Goal: Task Accomplishment & Management: Complete application form

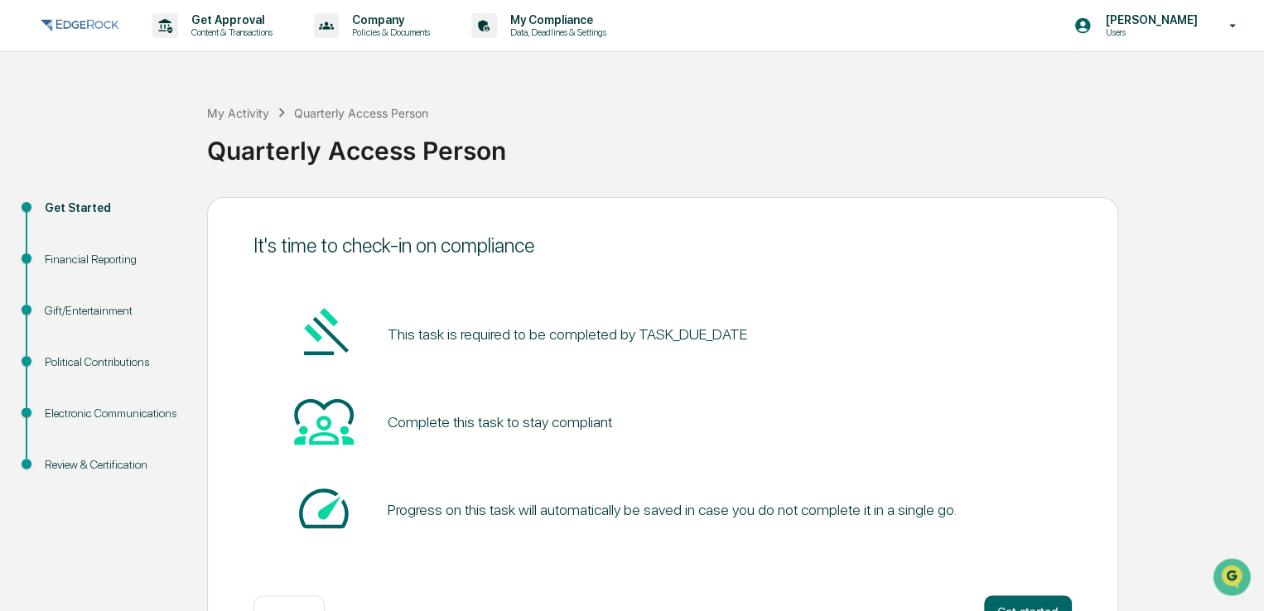
scroll to position [56, 0]
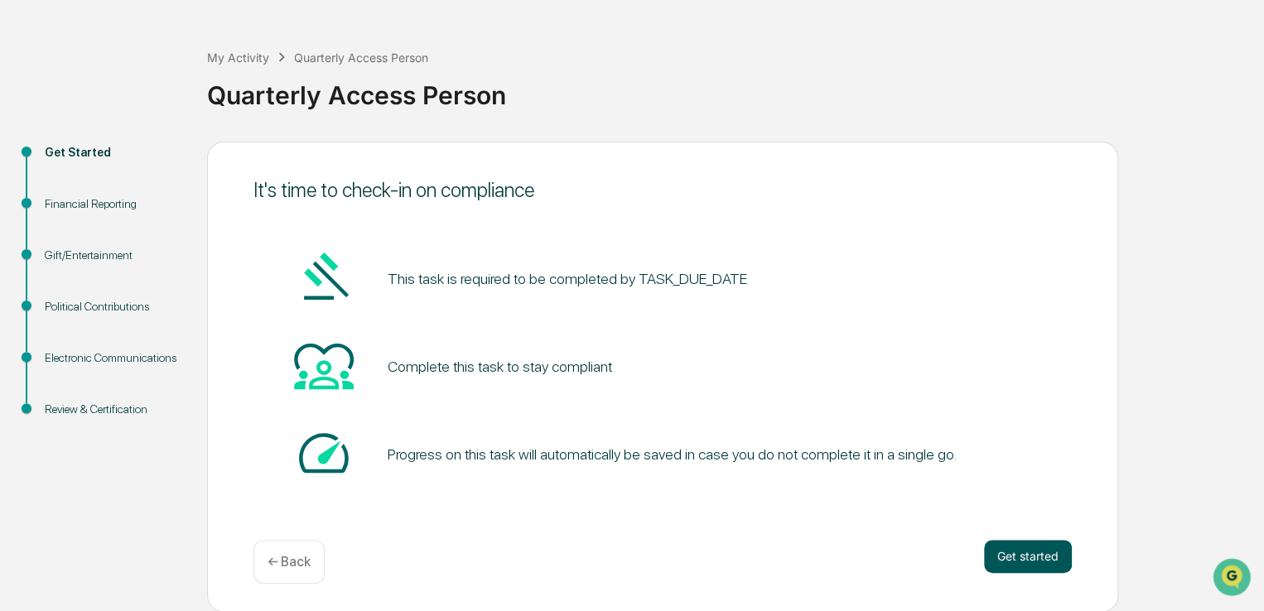
click at [1050, 557] on button "Get started" at bounding box center [1028, 556] width 88 height 33
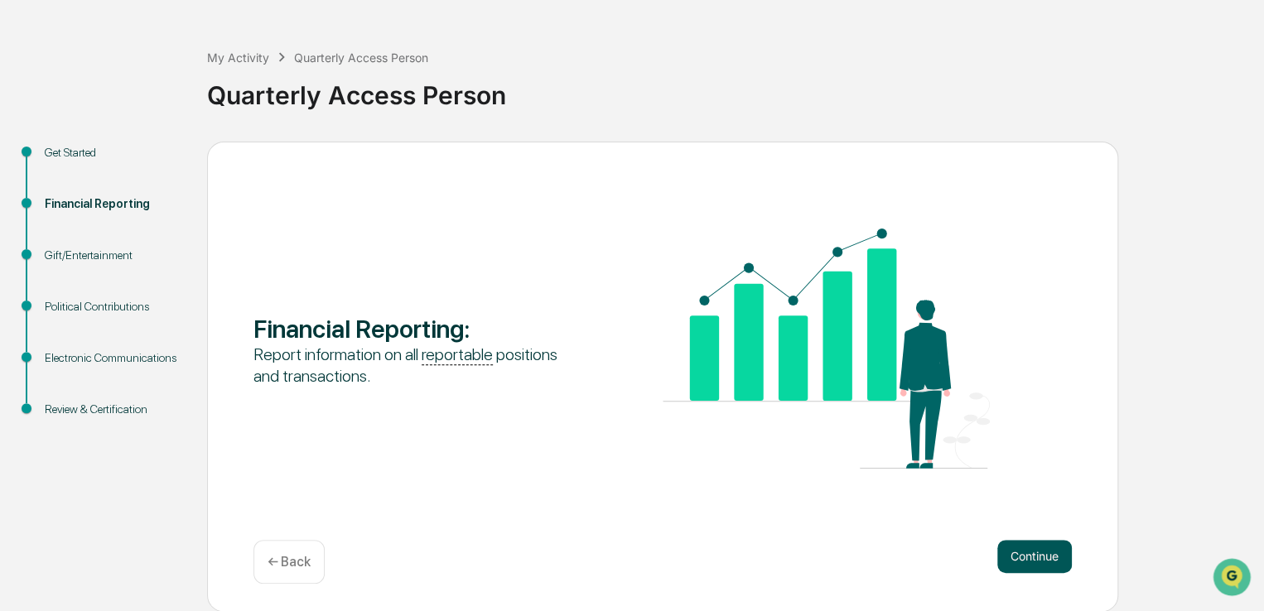
click at [1023, 552] on button "Continue" at bounding box center [1034, 556] width 75 height 33
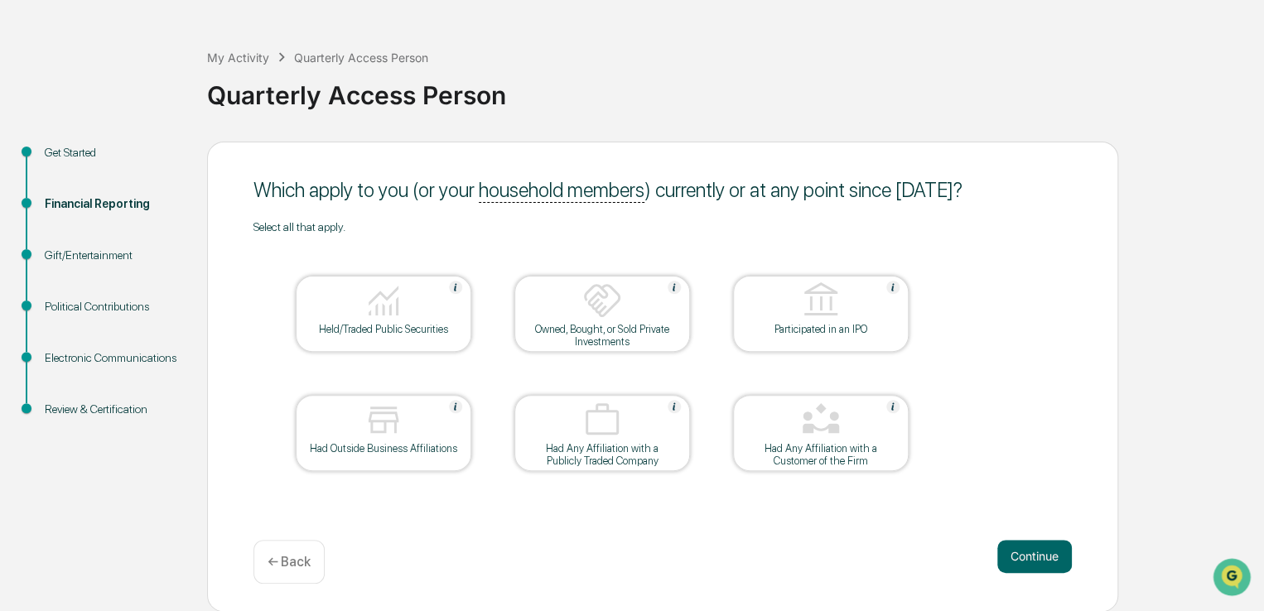
click at [374, 326] on div "Held/Traded Public Securities" at bounding box center [383, 329] width 149 height 12
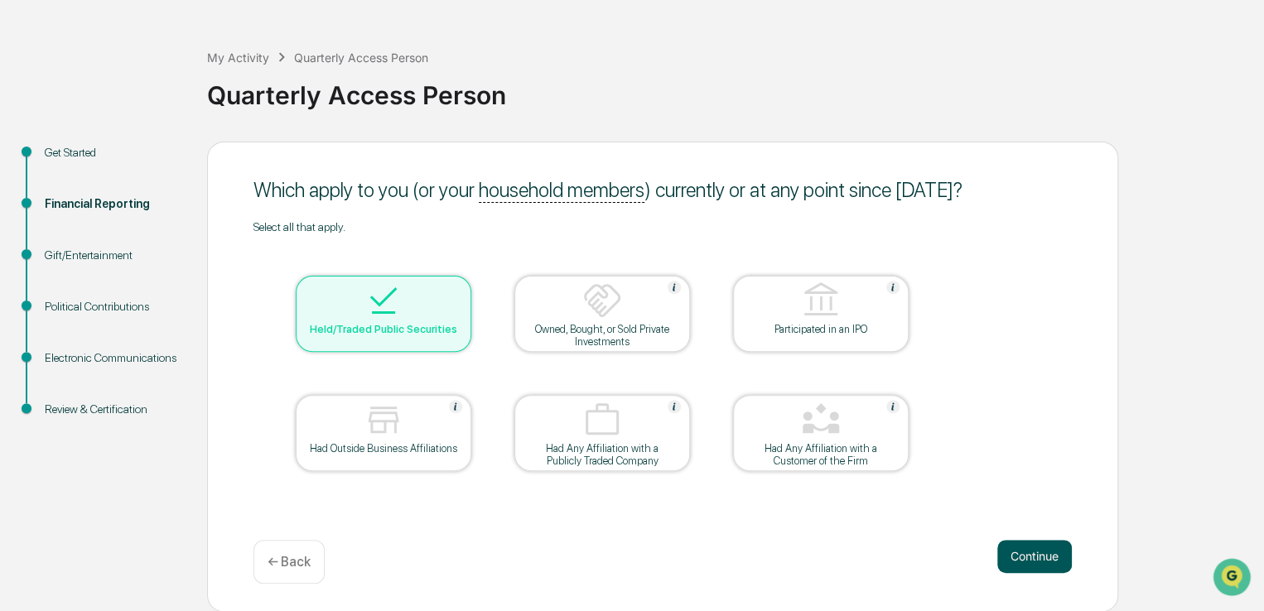
click at [1031, 553] on button "Continue" at bounding box center [1034, 556] width 75 height 33
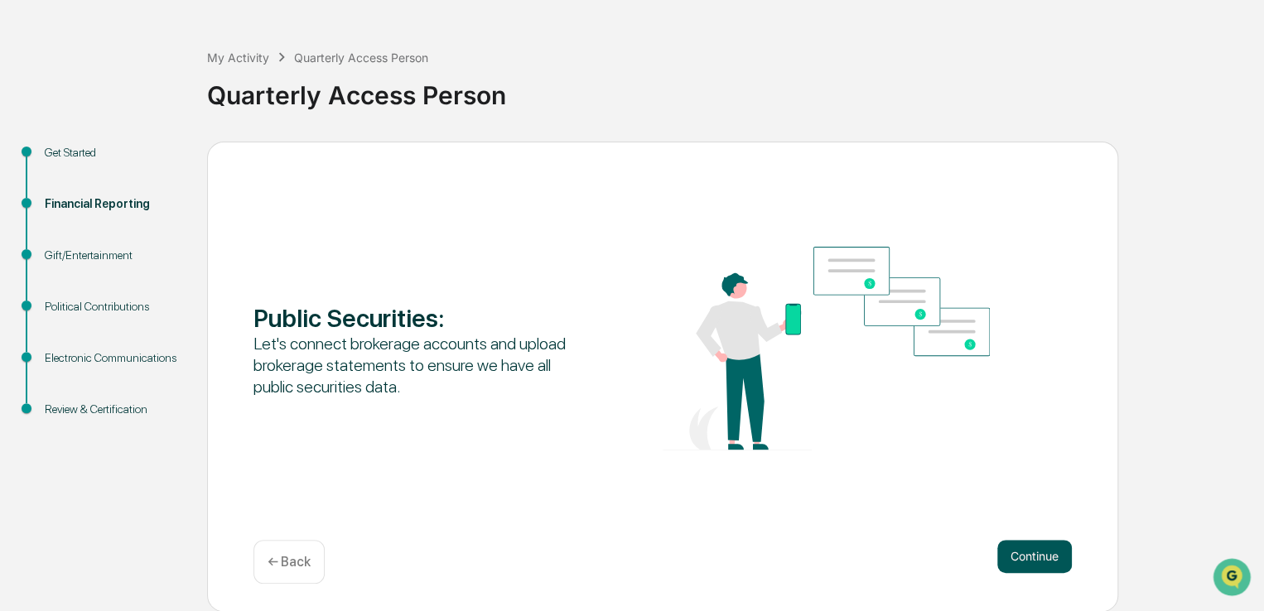
click at [1036, 558] on button "Continue" at bounding box center [1034, 556] width 75 height 33
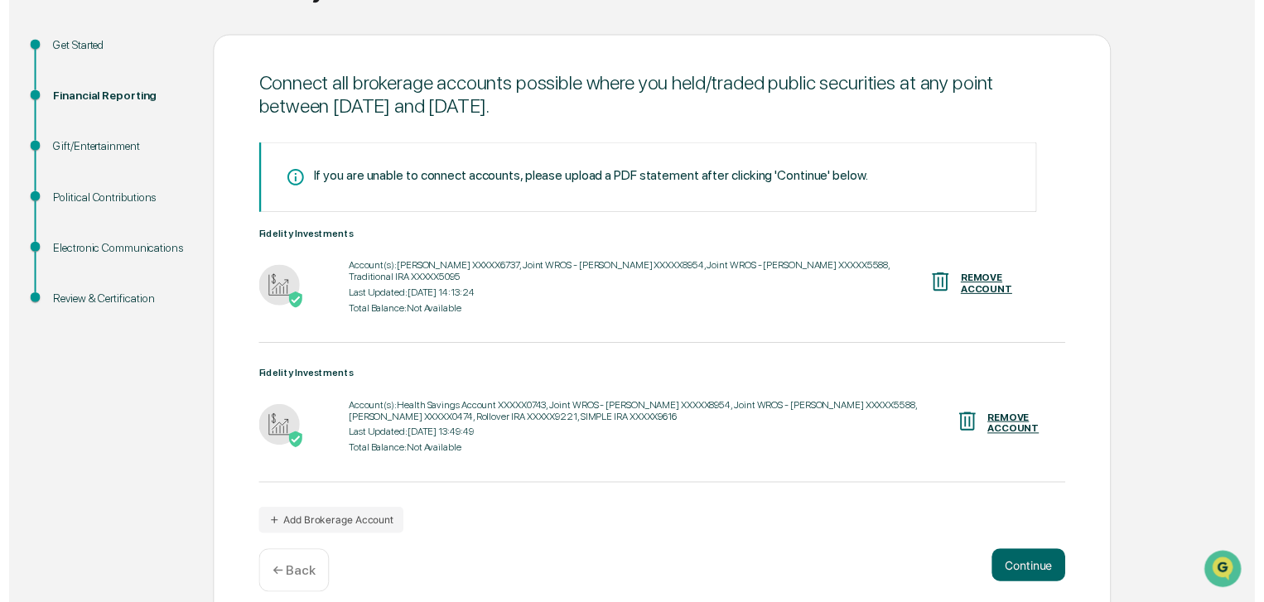
scroll to position [171, 0]
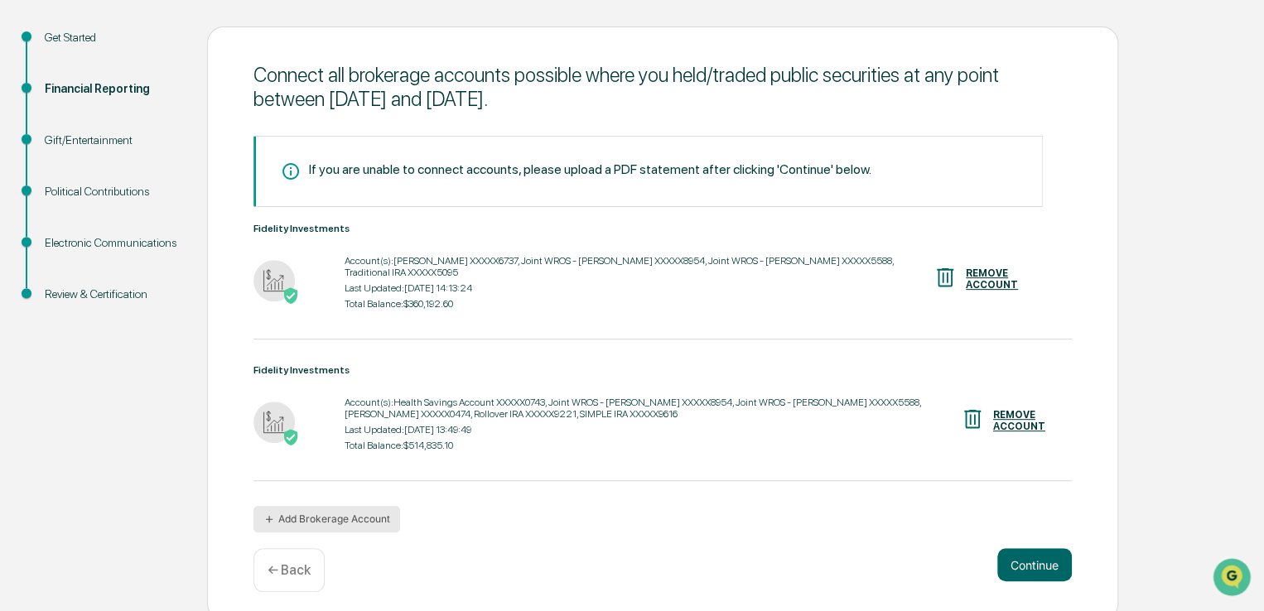
click at [302, 506] on button "Add Brokerage Account" at bounding box center [326, 519] width 147 height 27
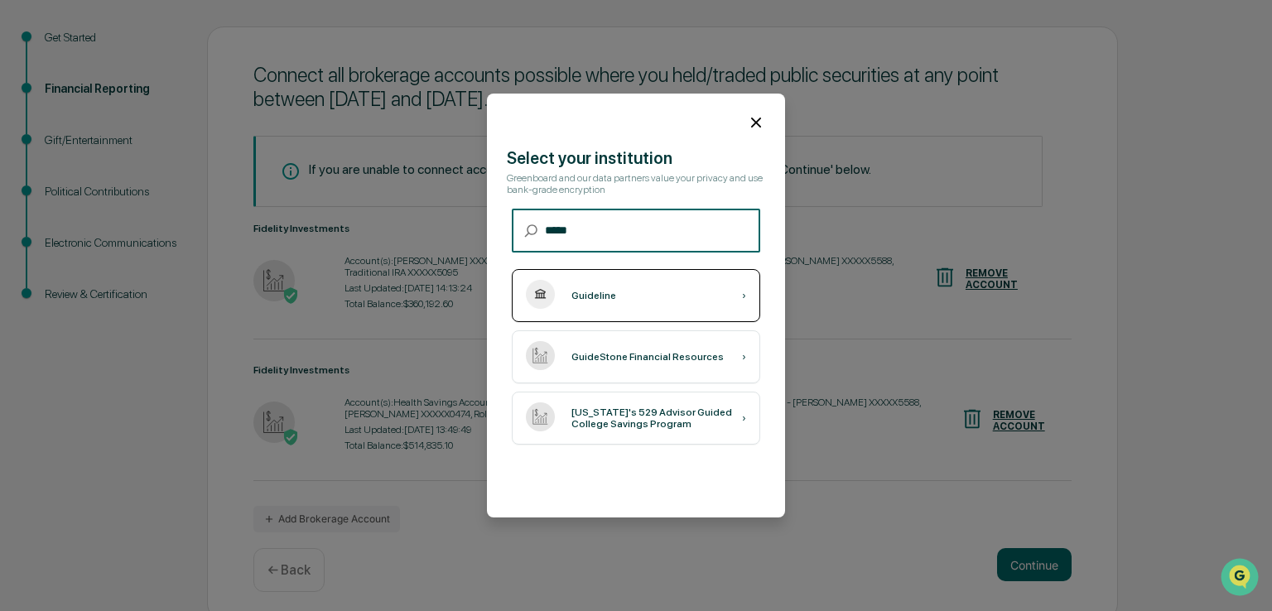
type input "*****"
click at [621, 294] on div "Guideline ›" at bounding box center [636, 295] width 249 height 53
click at [742, 297] on div "›" at bounding box center [744, 296] width 4 height 12
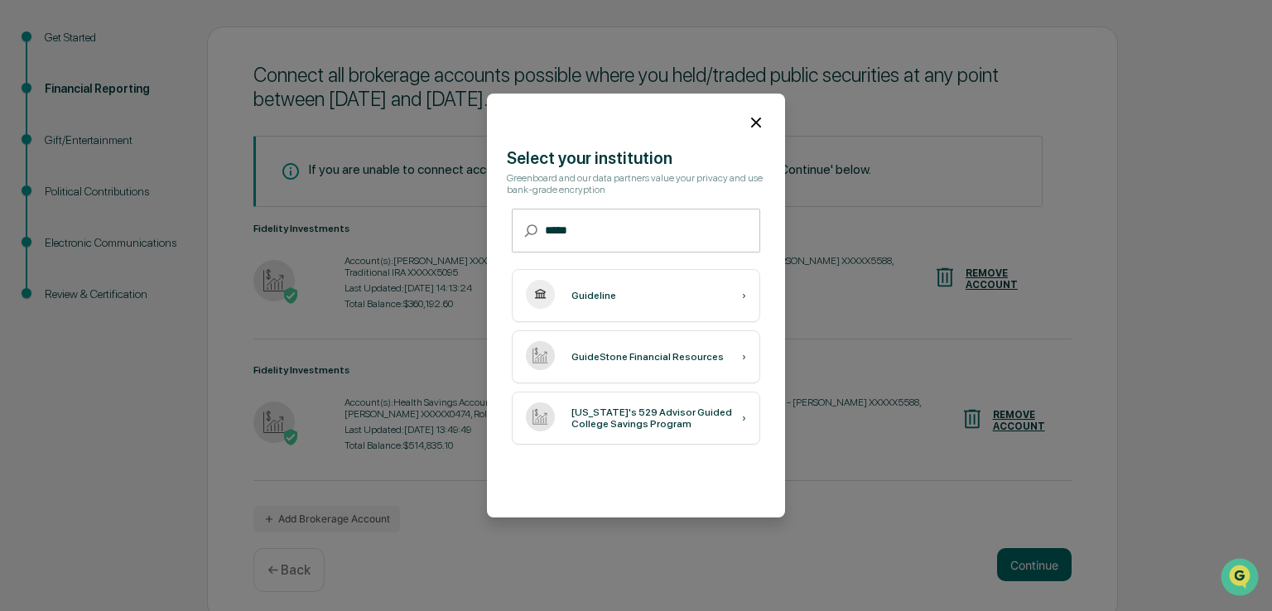
click at [747, 120] on icon at bounding box center [756, 122] width 18 height 18
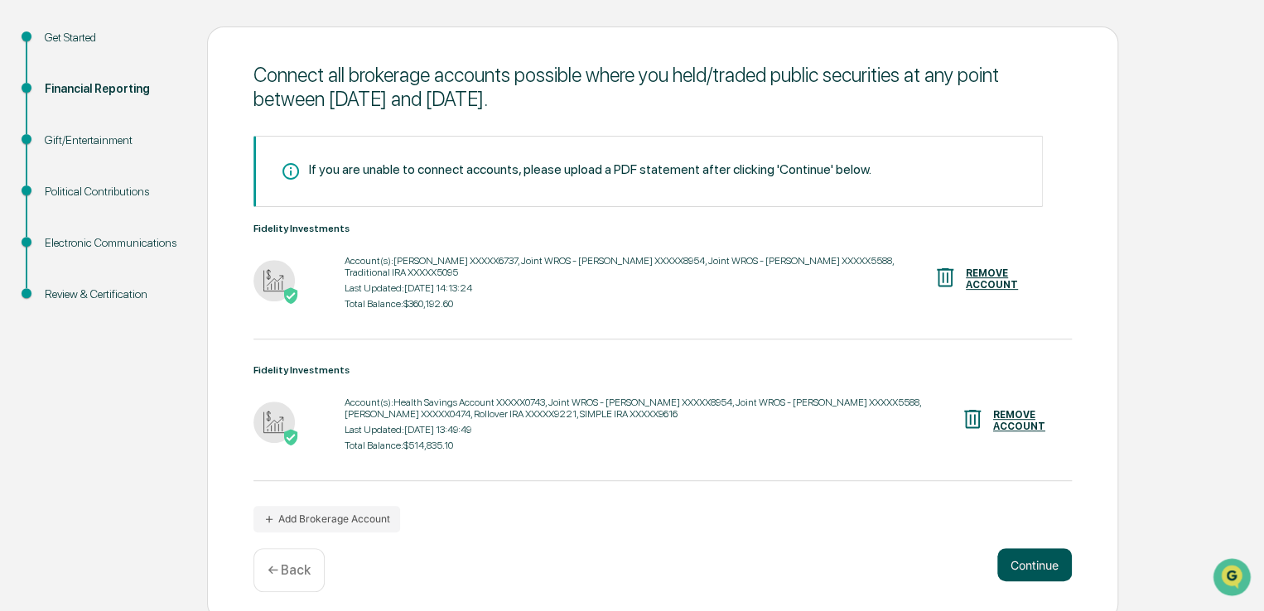
click at [1020, 555] on button "Continue" at bounding box center [1034, 564] width 75 height 33
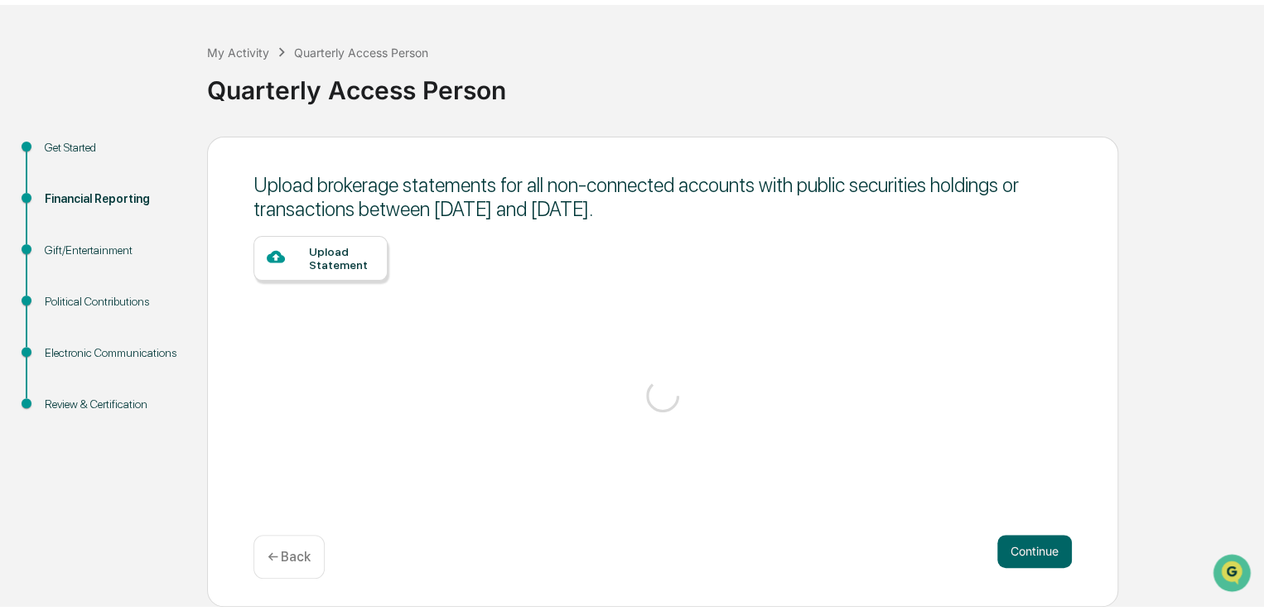
scroll to position [56, 0]
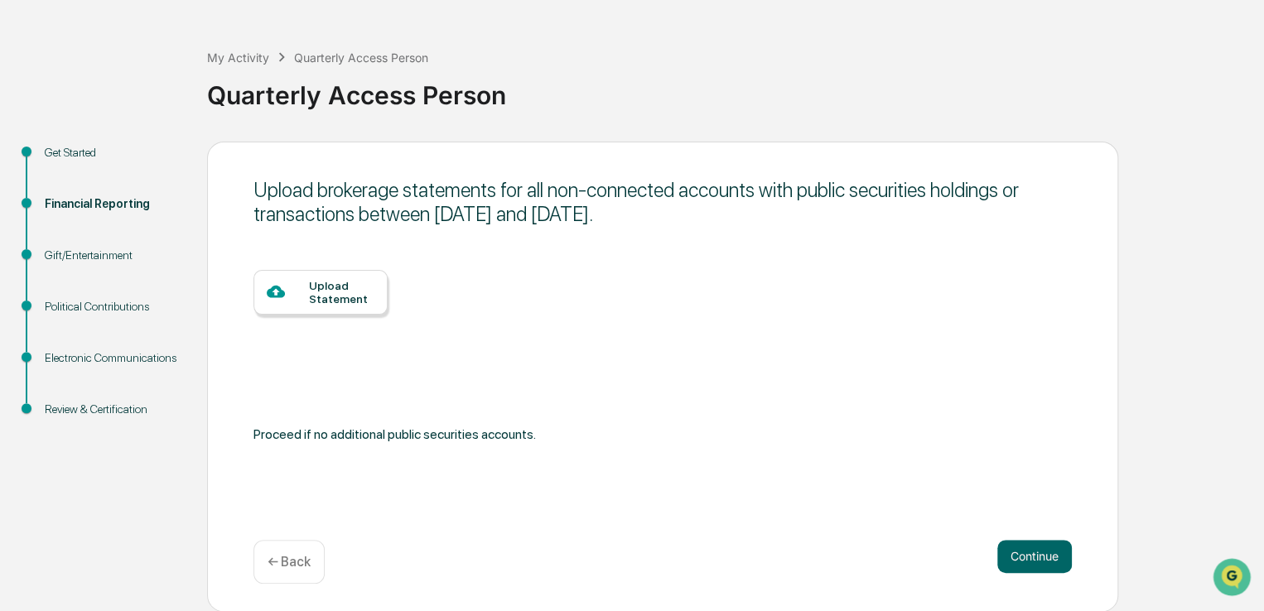
click at [302, 283] on div at bounding box center [288, 292] width 42 height 21
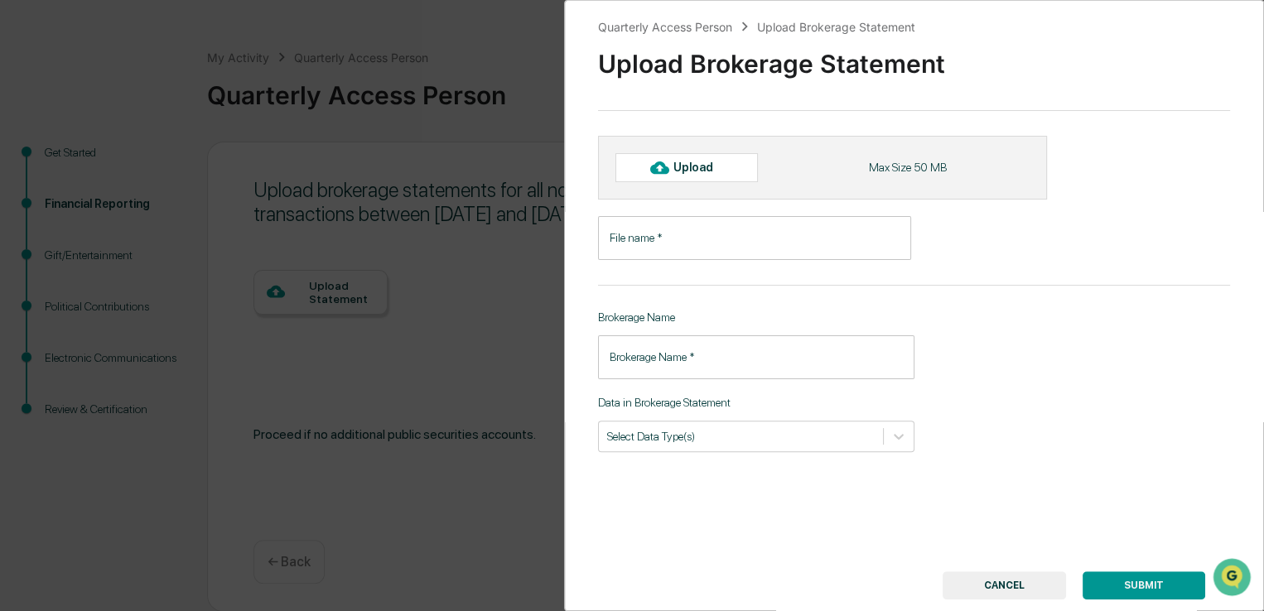
click at [683, 170] on div "Upload" at bounding box center [700, 167] width 54 height 13
type input "**********"
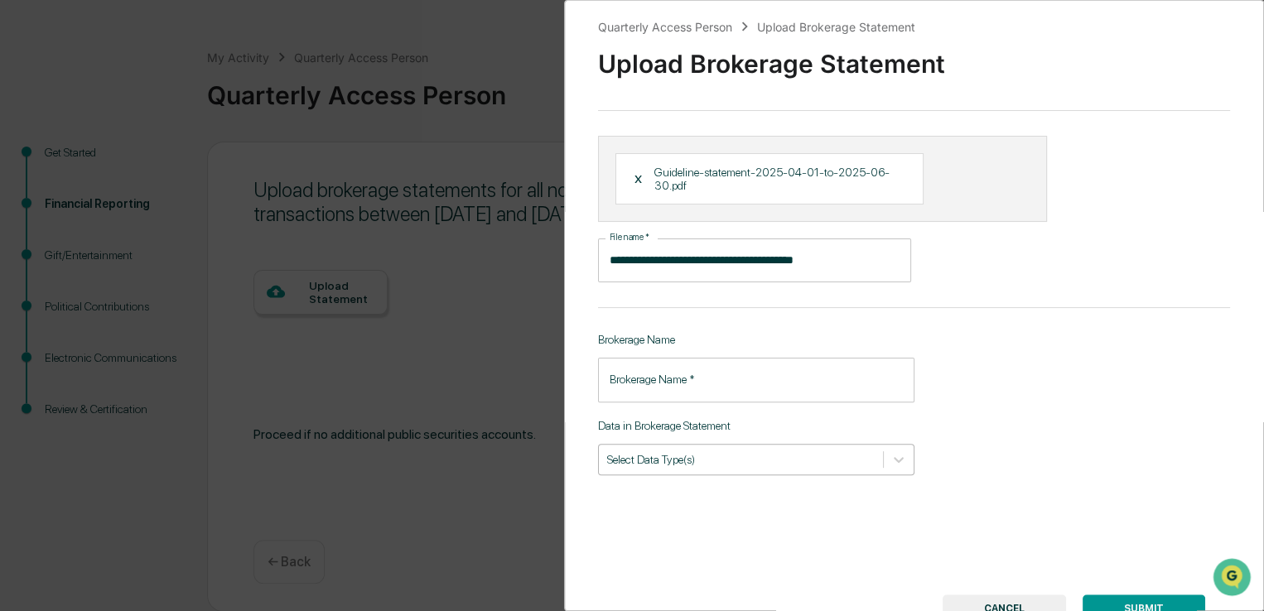
click at [771, 462] on div at bounding box center [741, 459] width 268 height 16
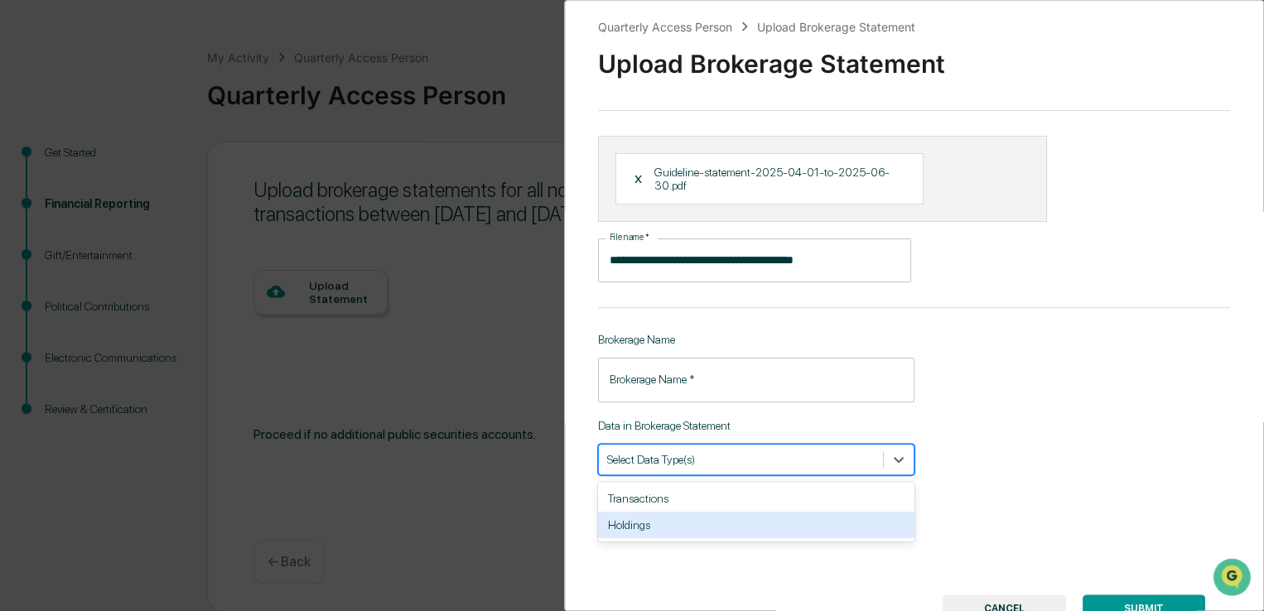
click at [712, 538] on div "Holdings" at bounding box center [756, 525] width 316 height 27
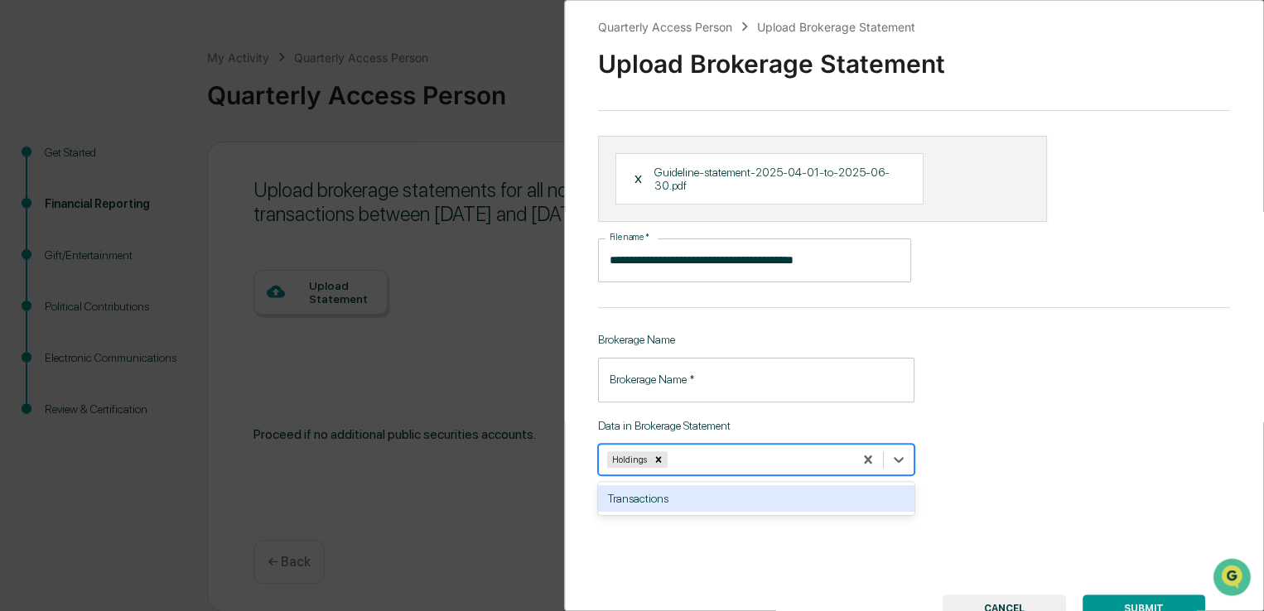
click at [676, 384] on input "Brokerage Name   *" at bounding box center [756, 380] width 316 height 44
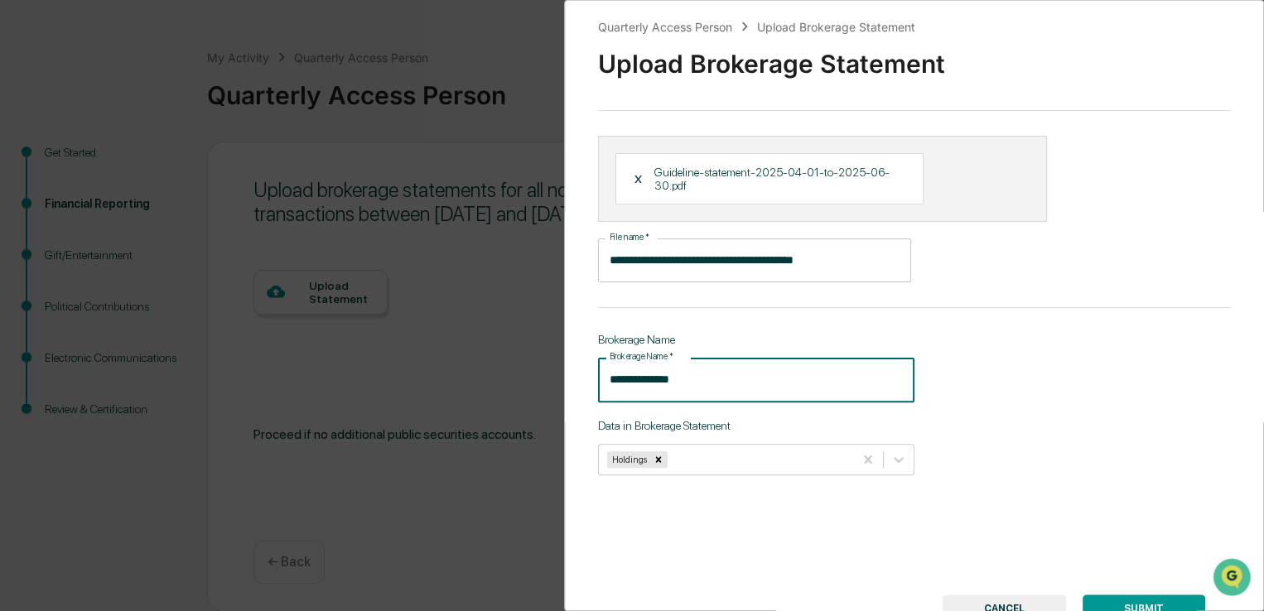
type input "**********"
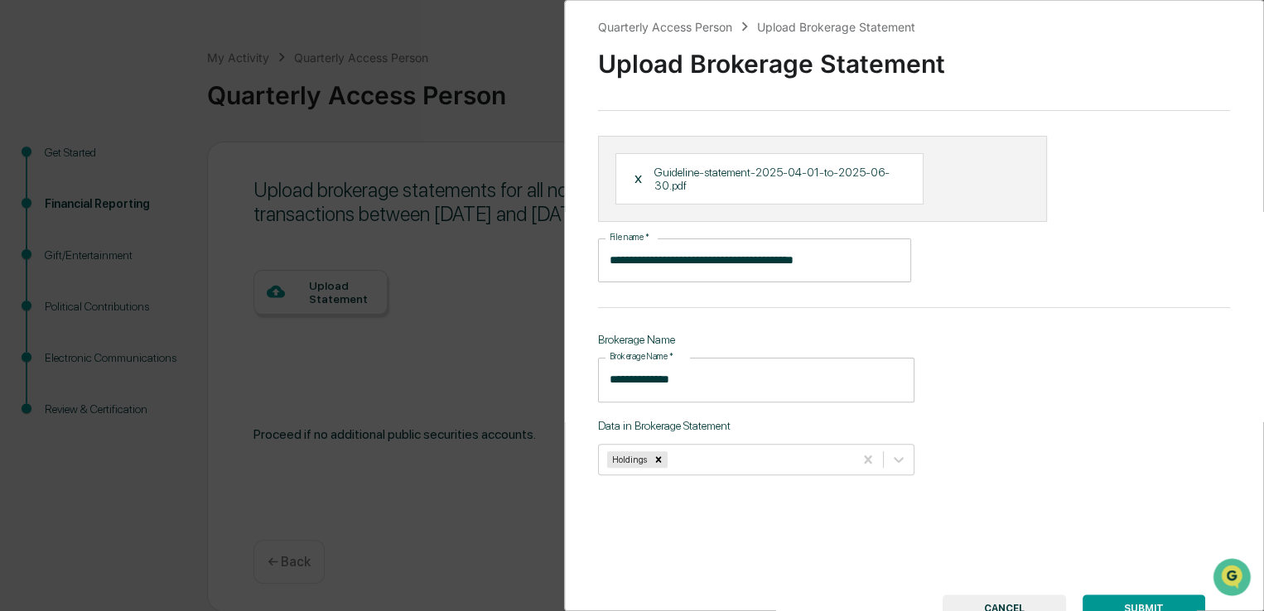
click at [1089, 457] on div "**********" at bounding box center [914, 305] width 700 height 611
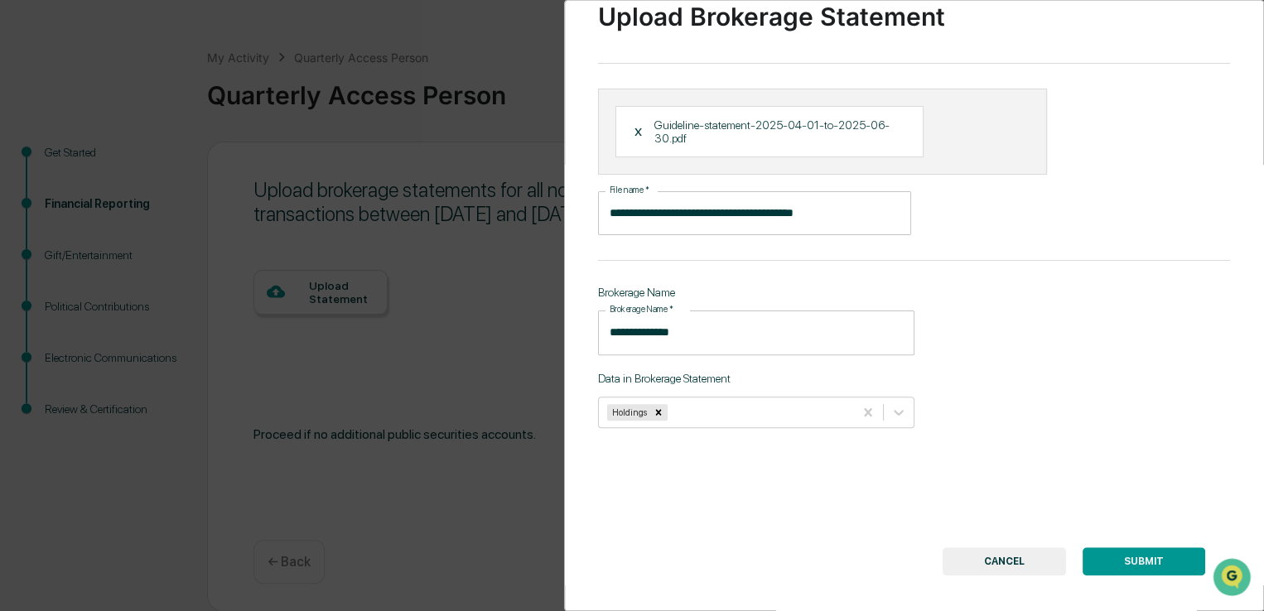
scroll to position [73, 0]
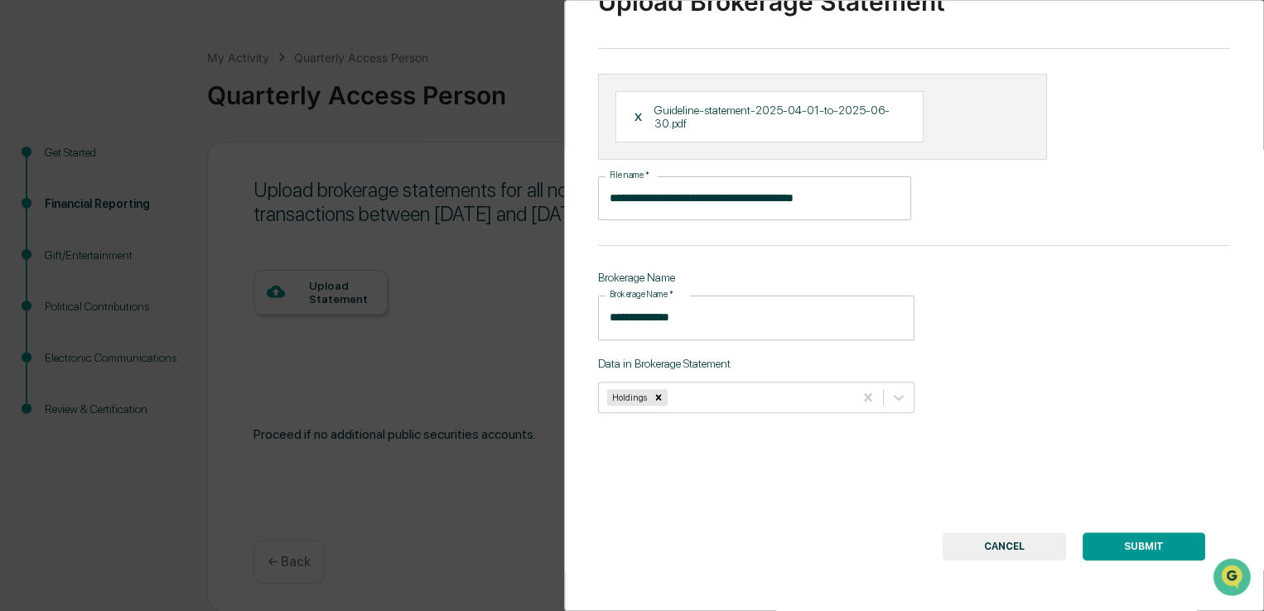
click at [1121, 539] on button "SUBMIT" at bounding box center [1144, 547] width 123 height 28
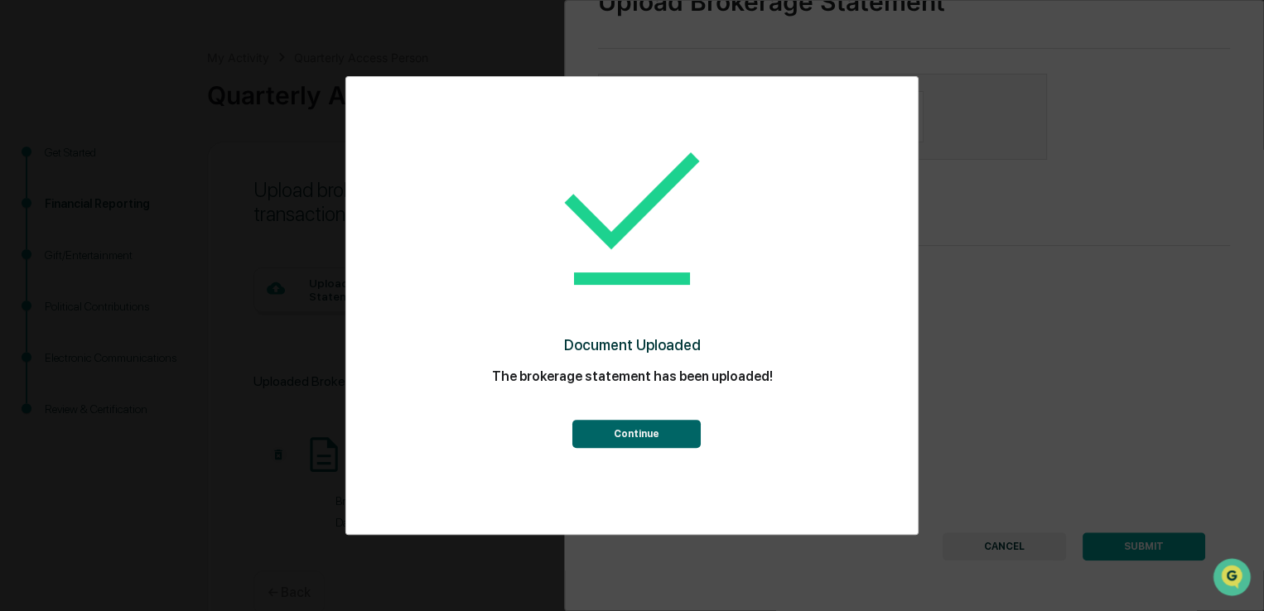
click at [633, 434] on button "Continue" at bounding box center [636, 434] width 128 height 28
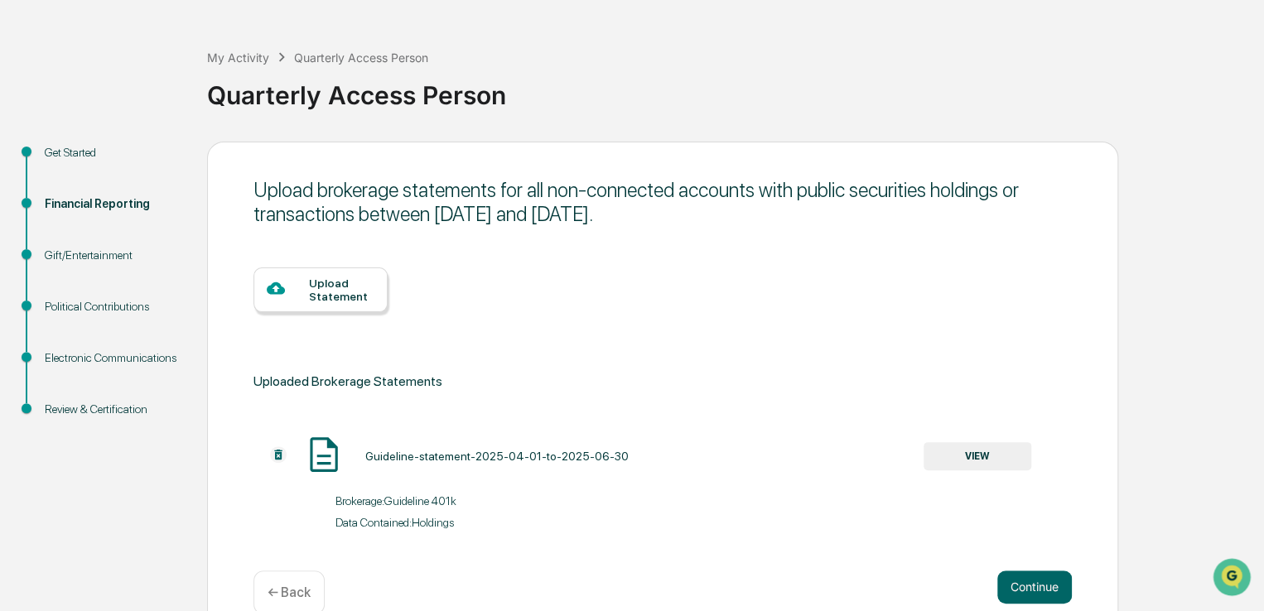
scroll to position [89, 0]
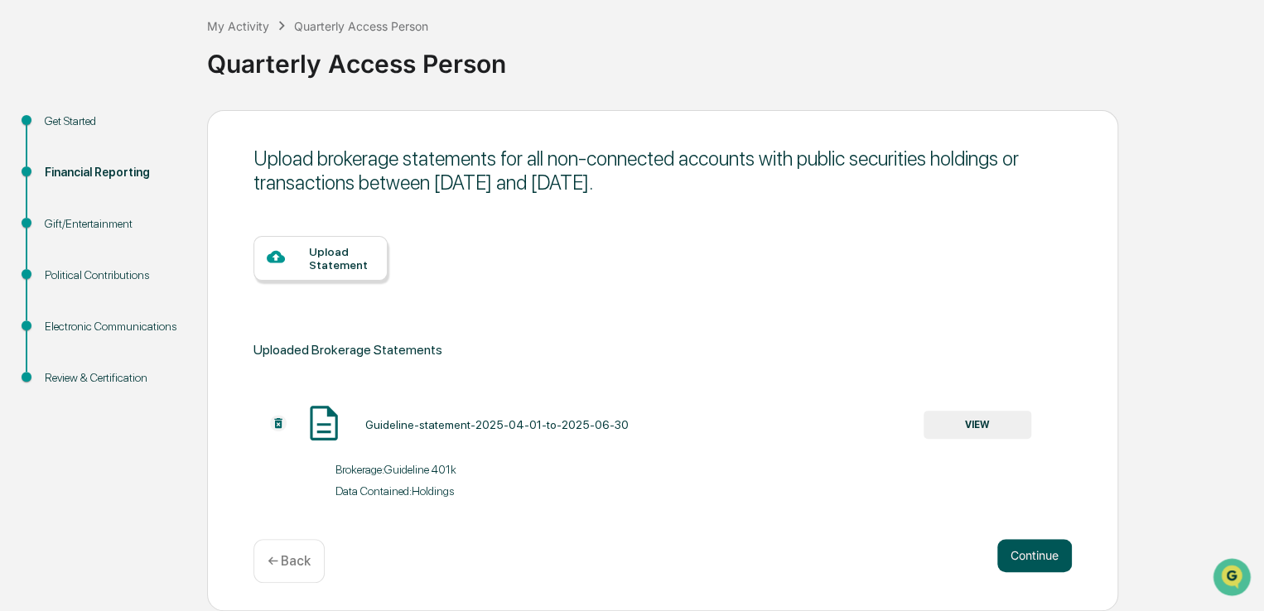
click at [1029, 553] on button "Continue" at bounding box center [1034, 555] width 75 height 33
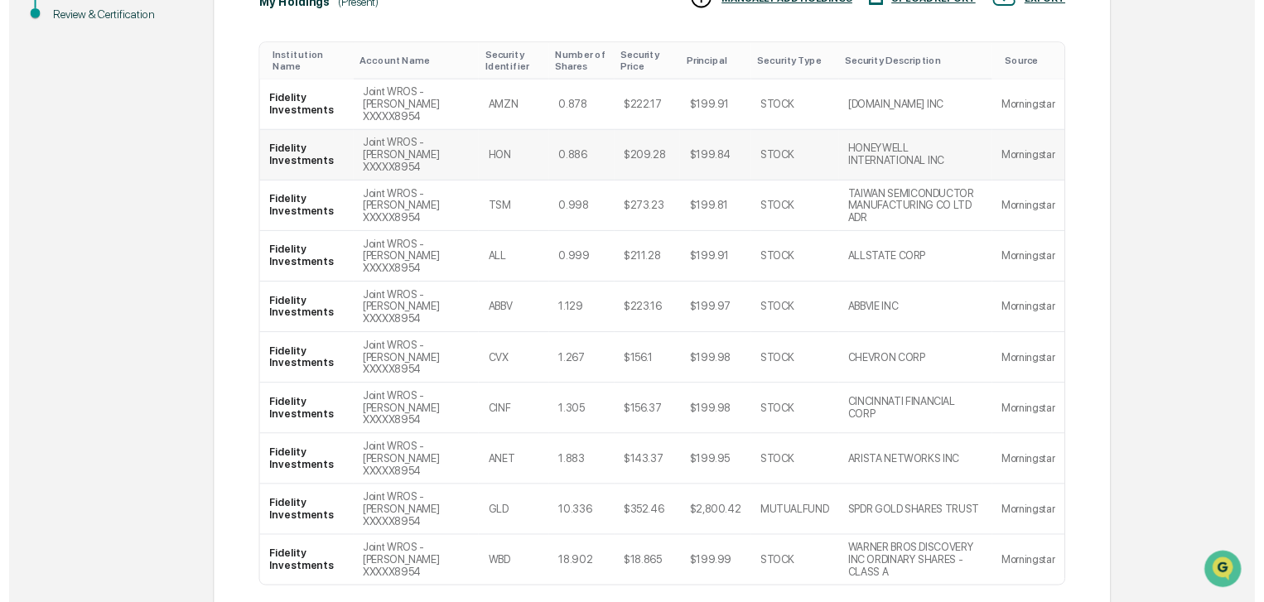
scroll to position [456, 0]
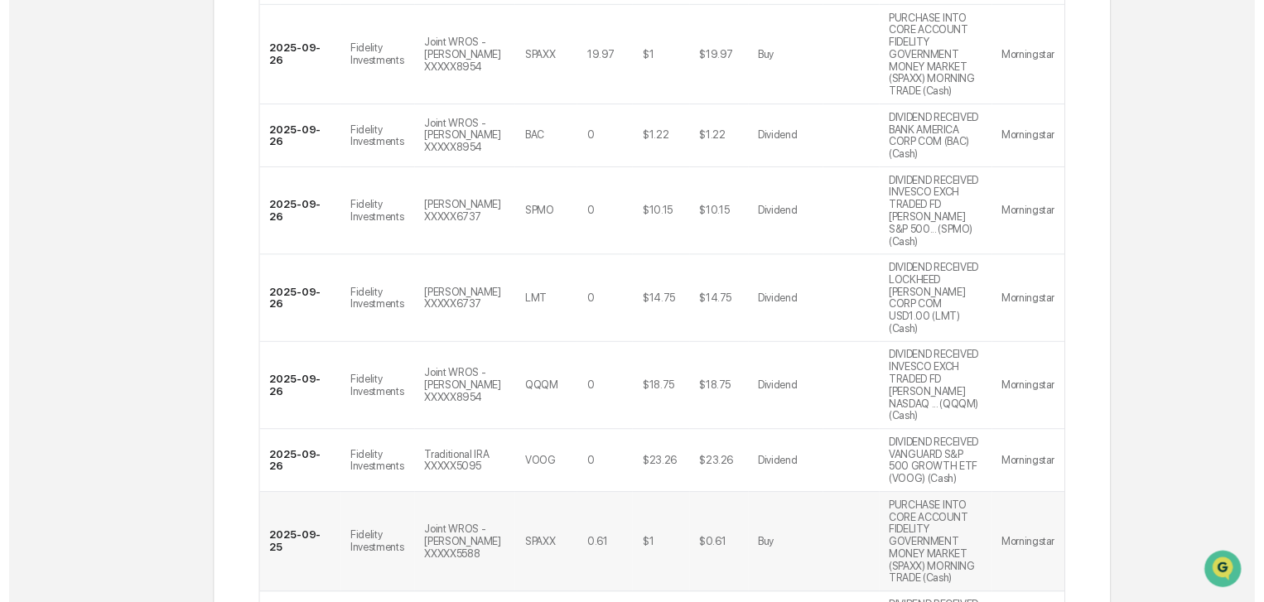
scroll to position [587, 0]
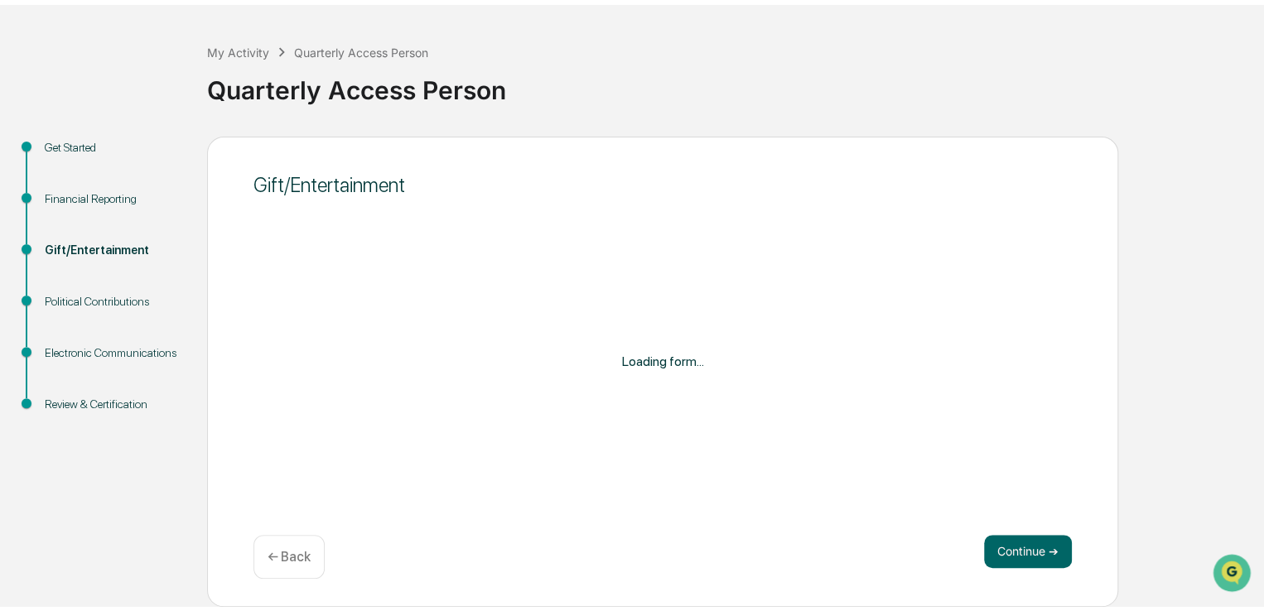
scroll to position [56, 0]
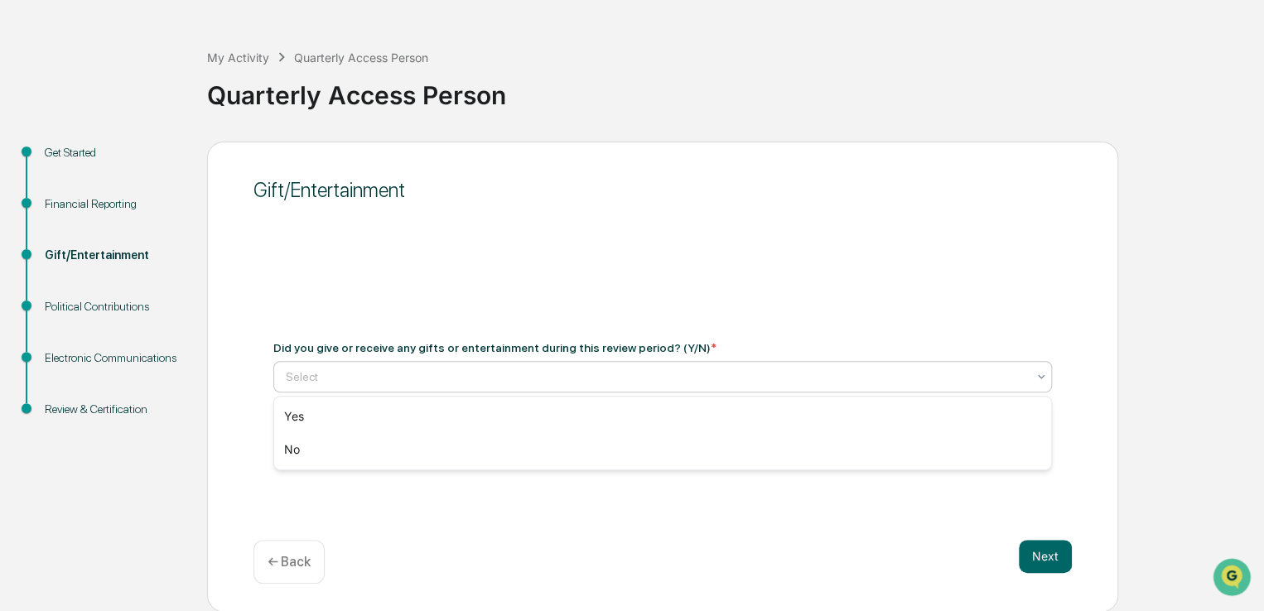
click at [623, 384] on div at bounding box center [656, 377] width 741 height 17
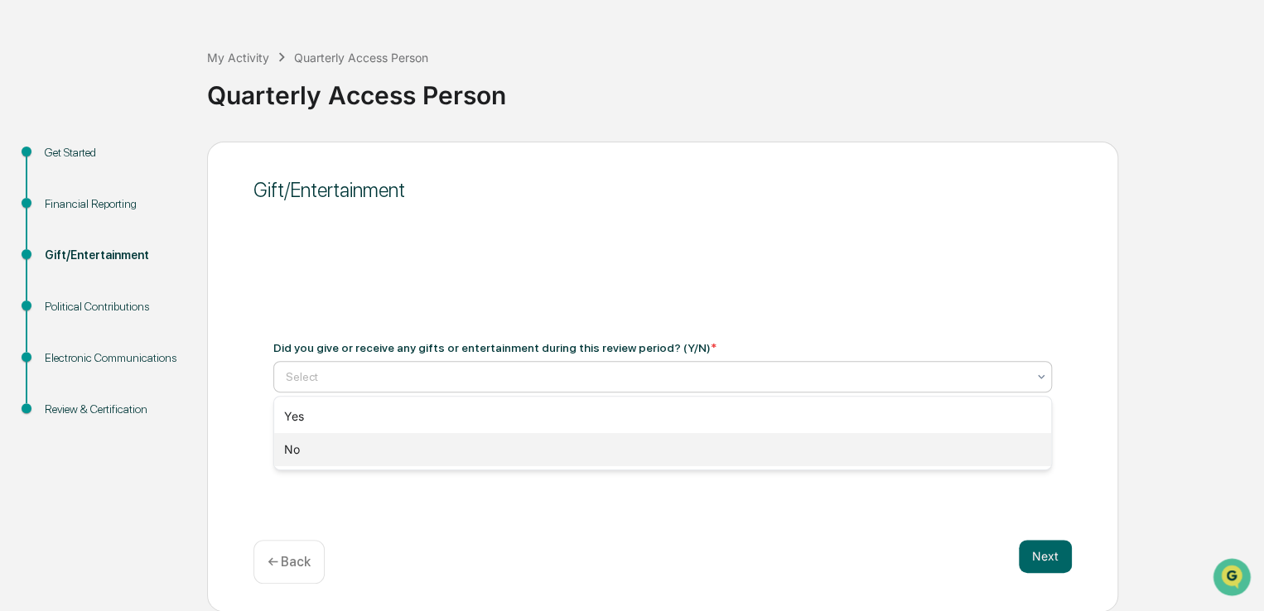
click at [596, 452] on div "No" at bounding box center [662, 449] width 777 height 33
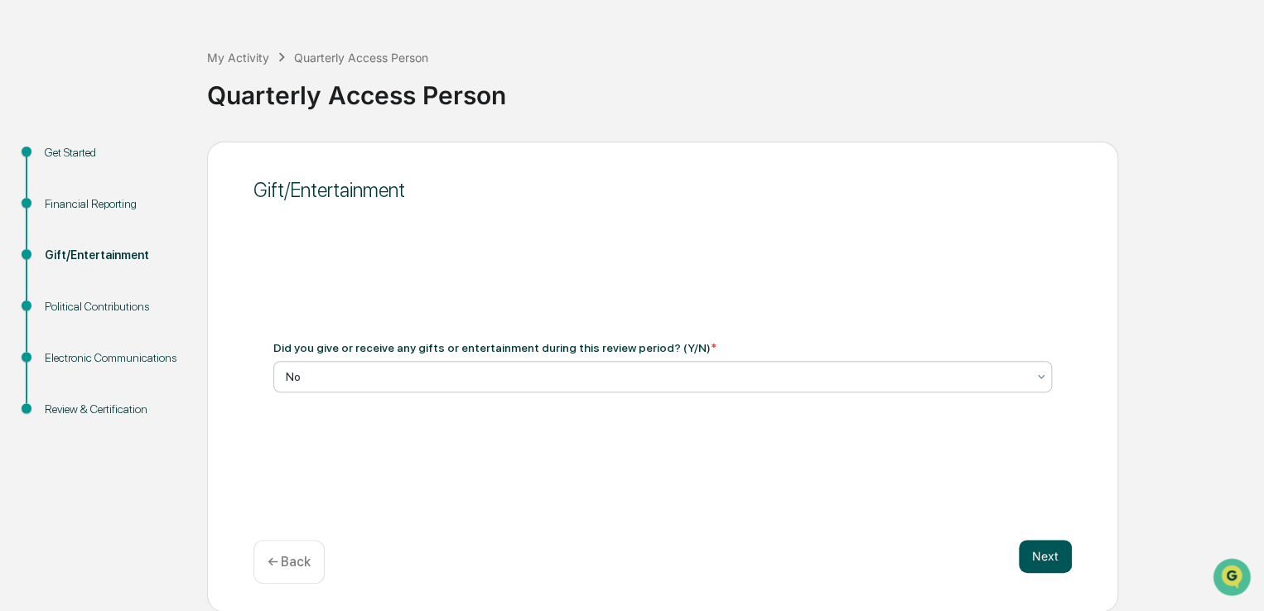
click at [1045, 559] on button "Next" at bounding box center [1045, 556] width 53 height 33
click at [514, 383] on div at bounding box center [656, 377] width 741 height 17
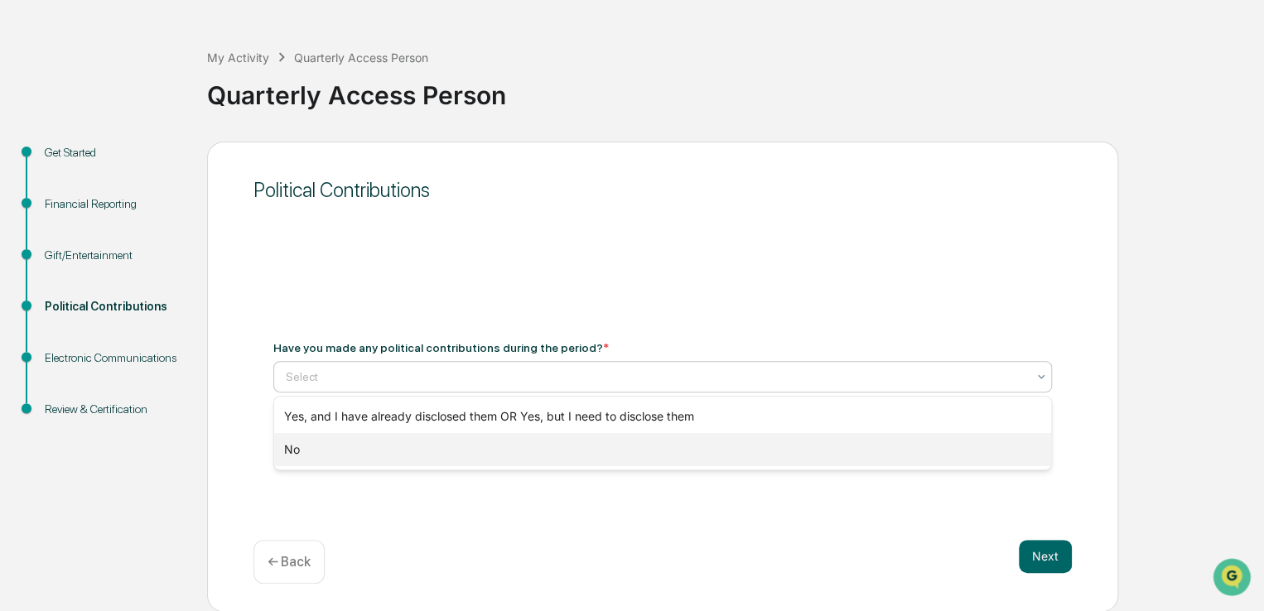
click at [492, 448] on div "No" at bounding box center [662, 449] width 777 height 33
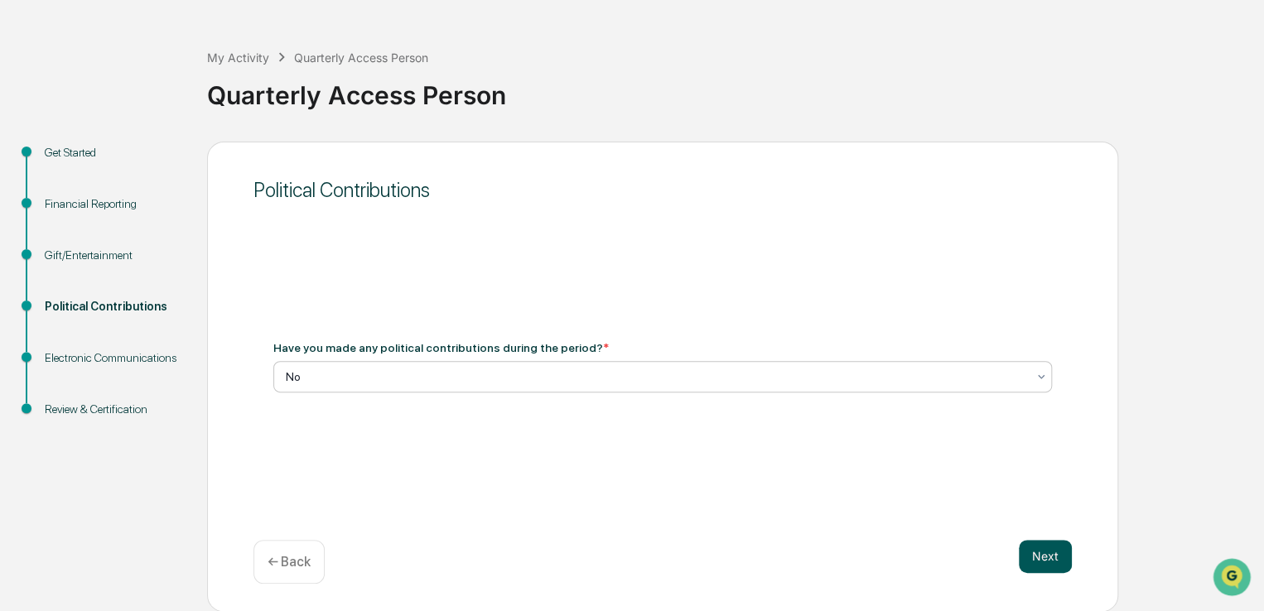
click at [1031, 544] on button "Next" at bounding box center [1045, 556] width 53 height 33
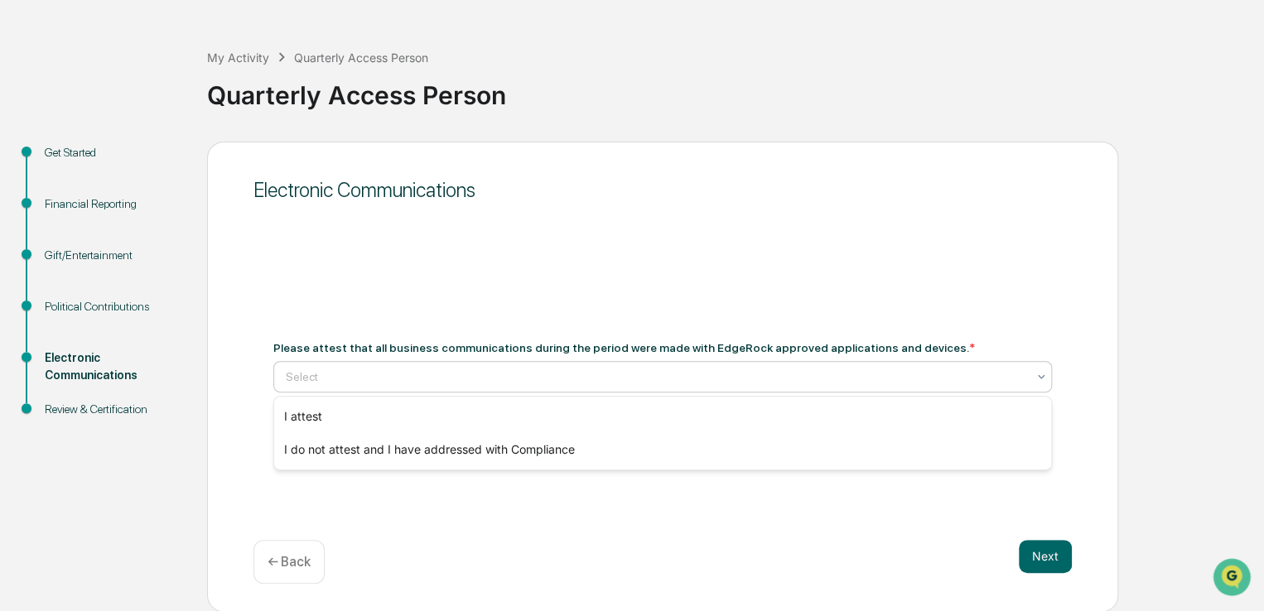
click at [518, 379] on div at bounding box center [656, 377] width 741 height 17
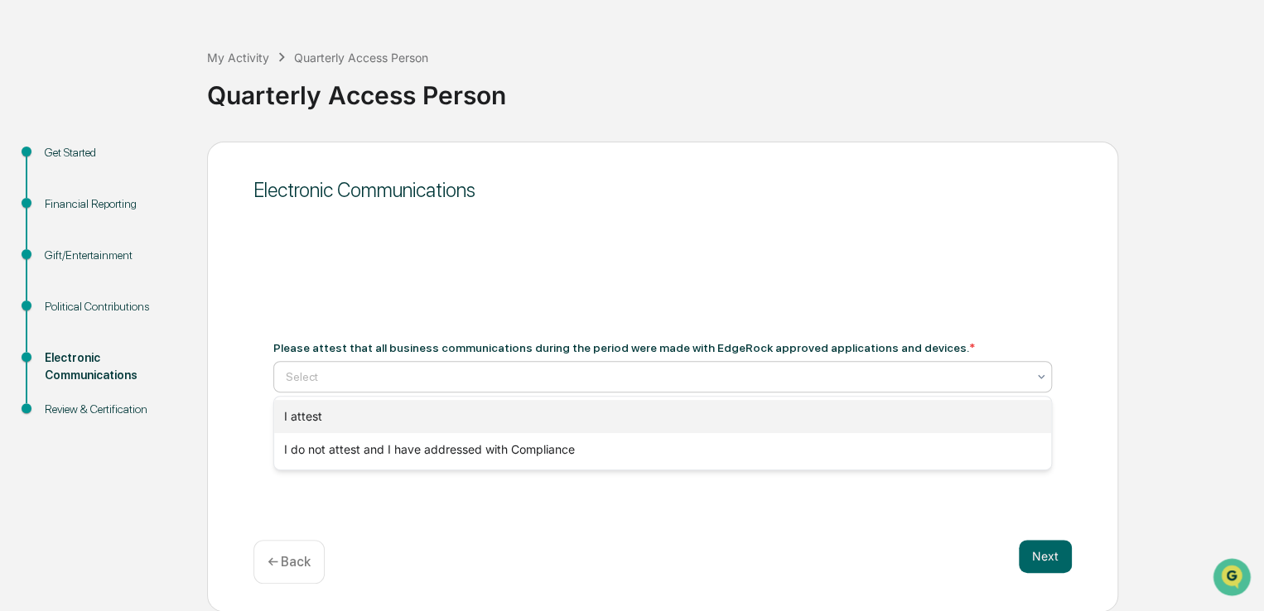
click at [504, 431] on div "I attest" at bounding box center [662, 416] width 777 height 33
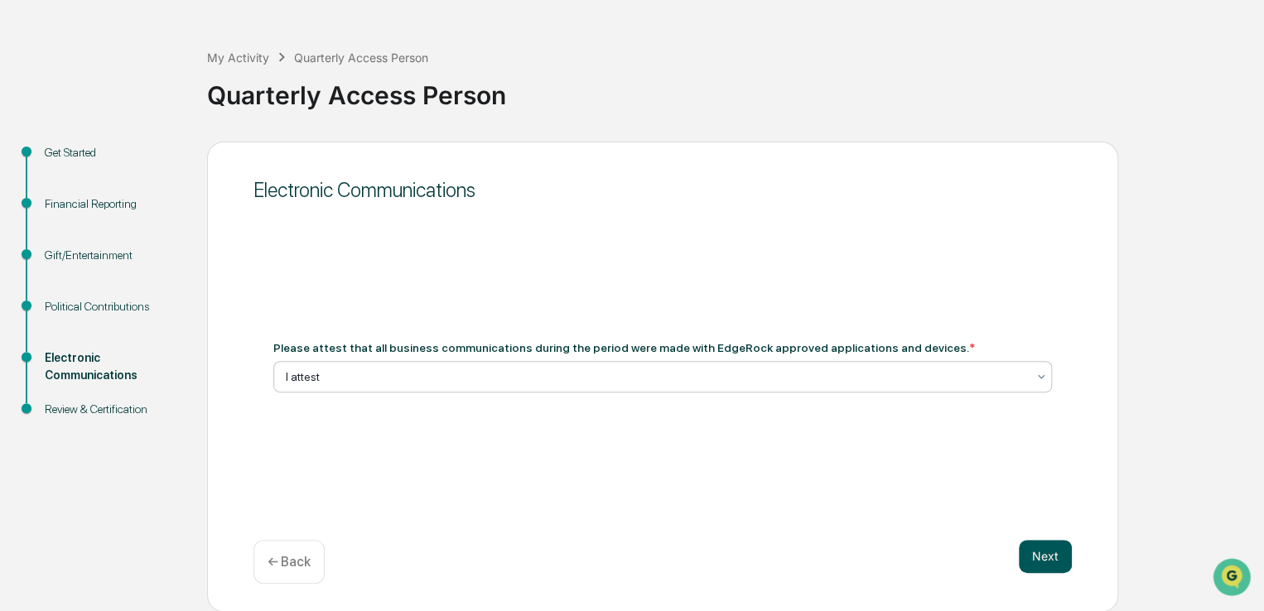
click at [1063, 565] on button "Next" at bounding box center [1045, 556] width 53 height 33
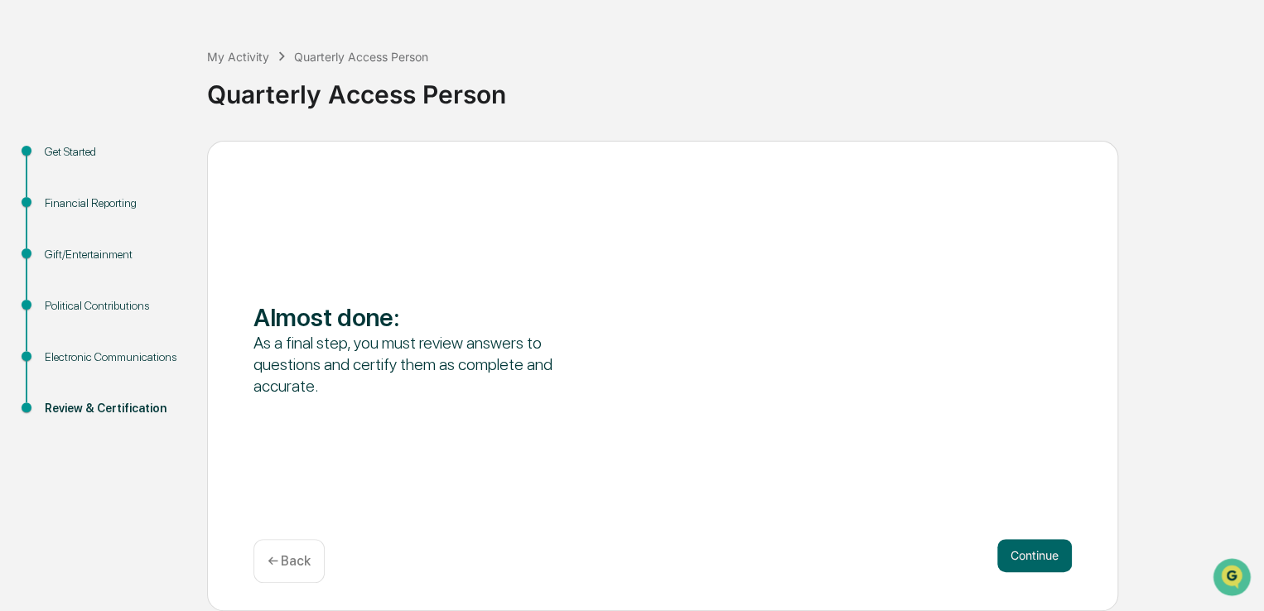
scroll to position [108, 0]
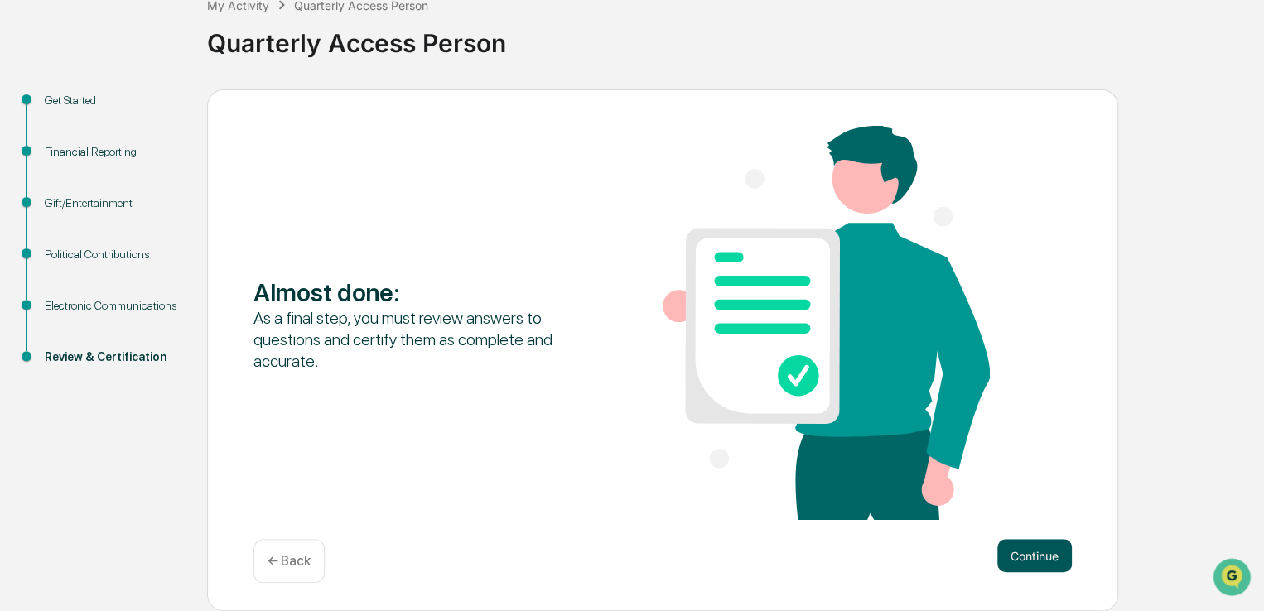
click at [1049, 558] on button "Continue" at bounding box center [1034, 555] width 75 height 33
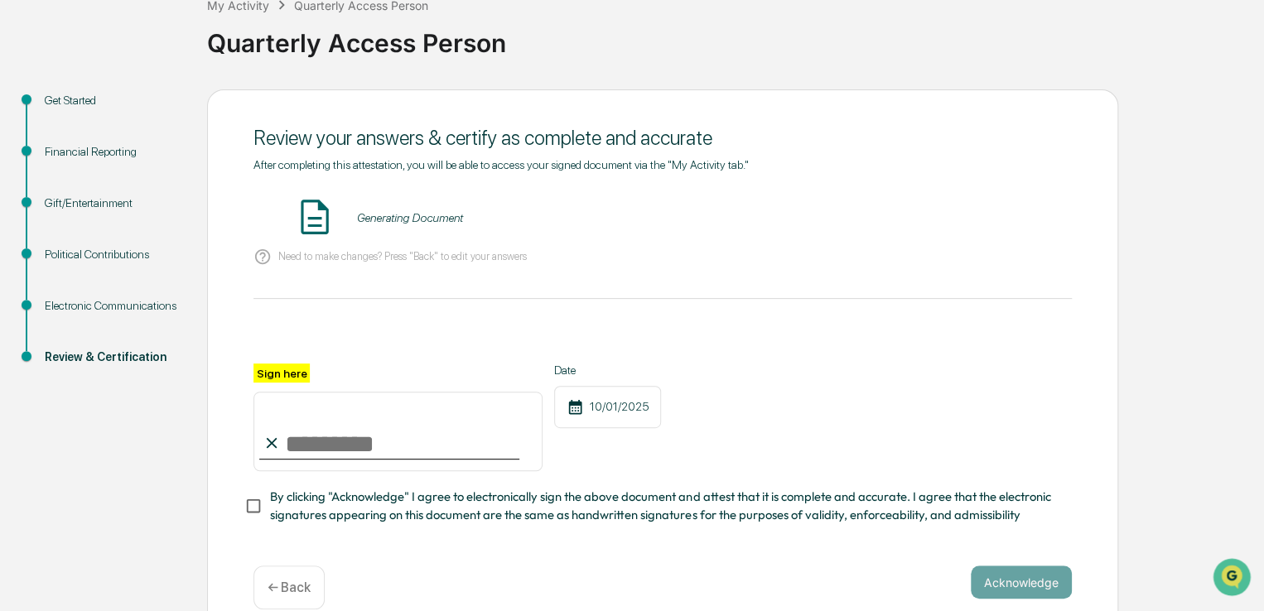
click at [388, 418] on input "Sign here" at bounding box center [397, 432] width 289 height 80
type input "**********"
click at [718, 419] on div "**********" at bounding box center [662, 418] width 818 height 108
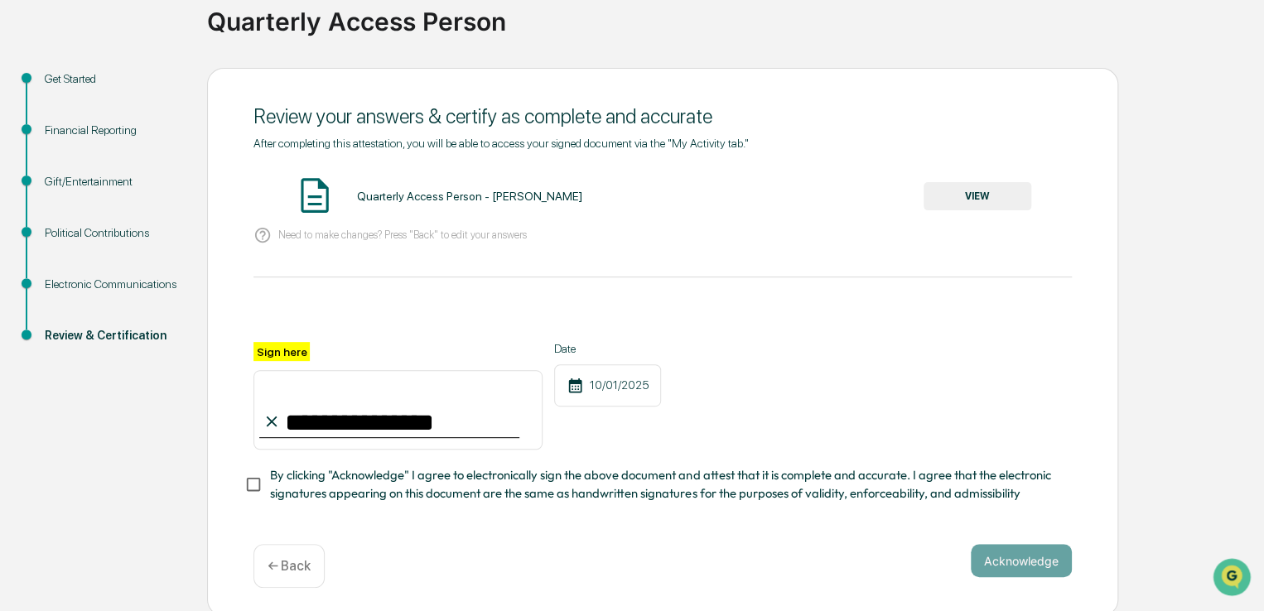
scroll to position [140, 0]
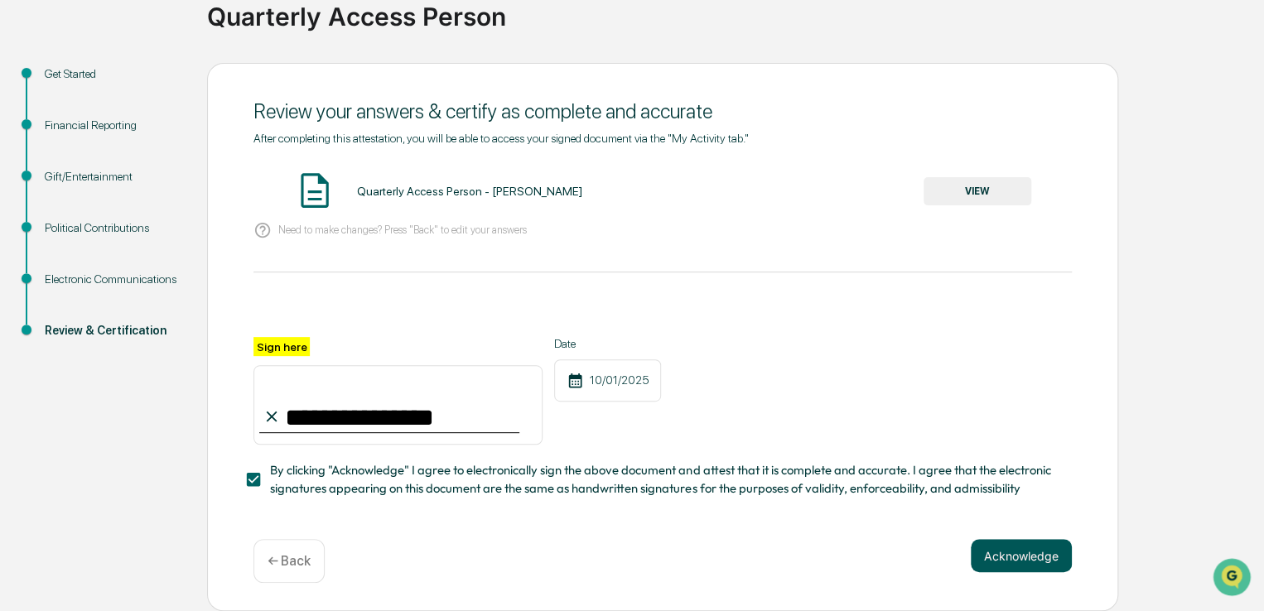
click at [1026, 567] on button "Acknowledge" at bounding box center [1021, 555] width 101 height 33
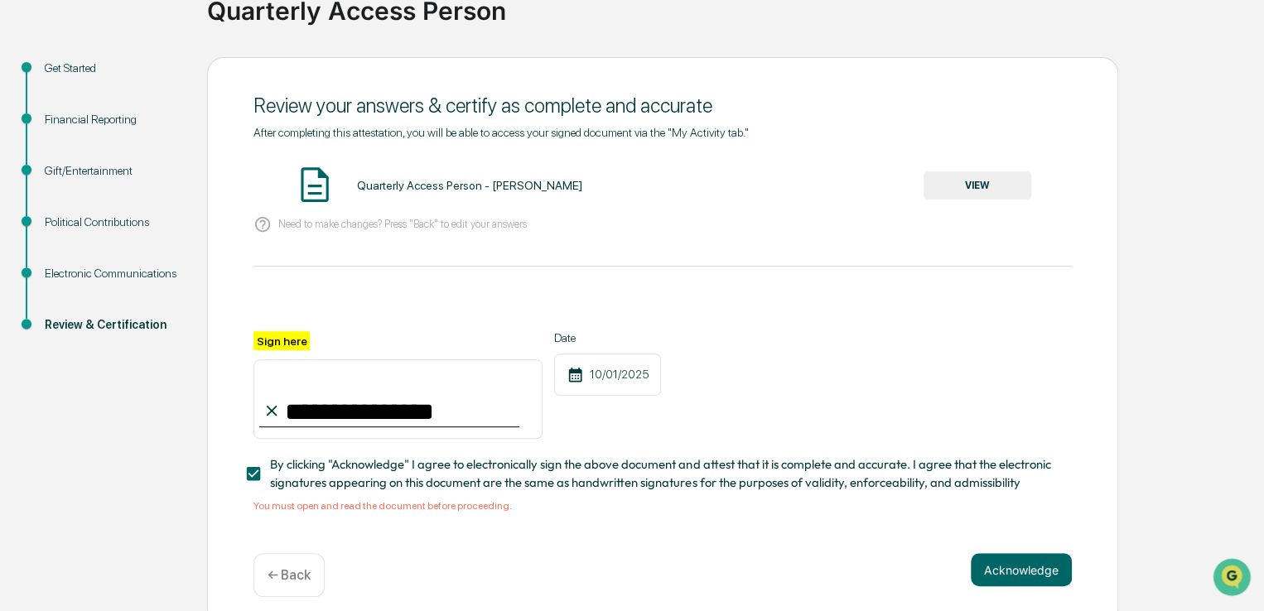
click at [994, 174] on button "VIEW" at bounding box center [978, 185] width 108 height 28
